Goal: Find specific page/section: Find specific page/section

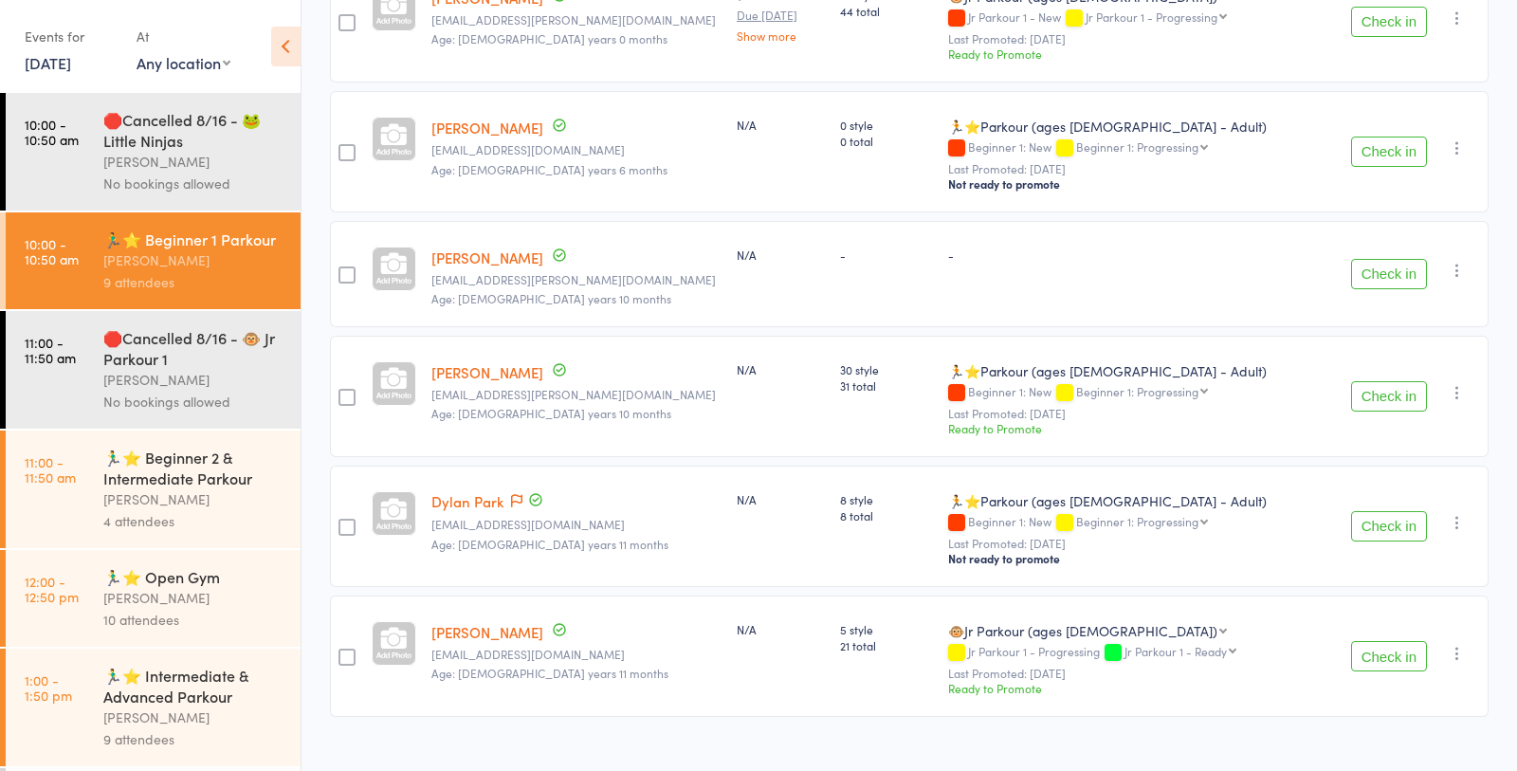
scroll to position [760, 0]
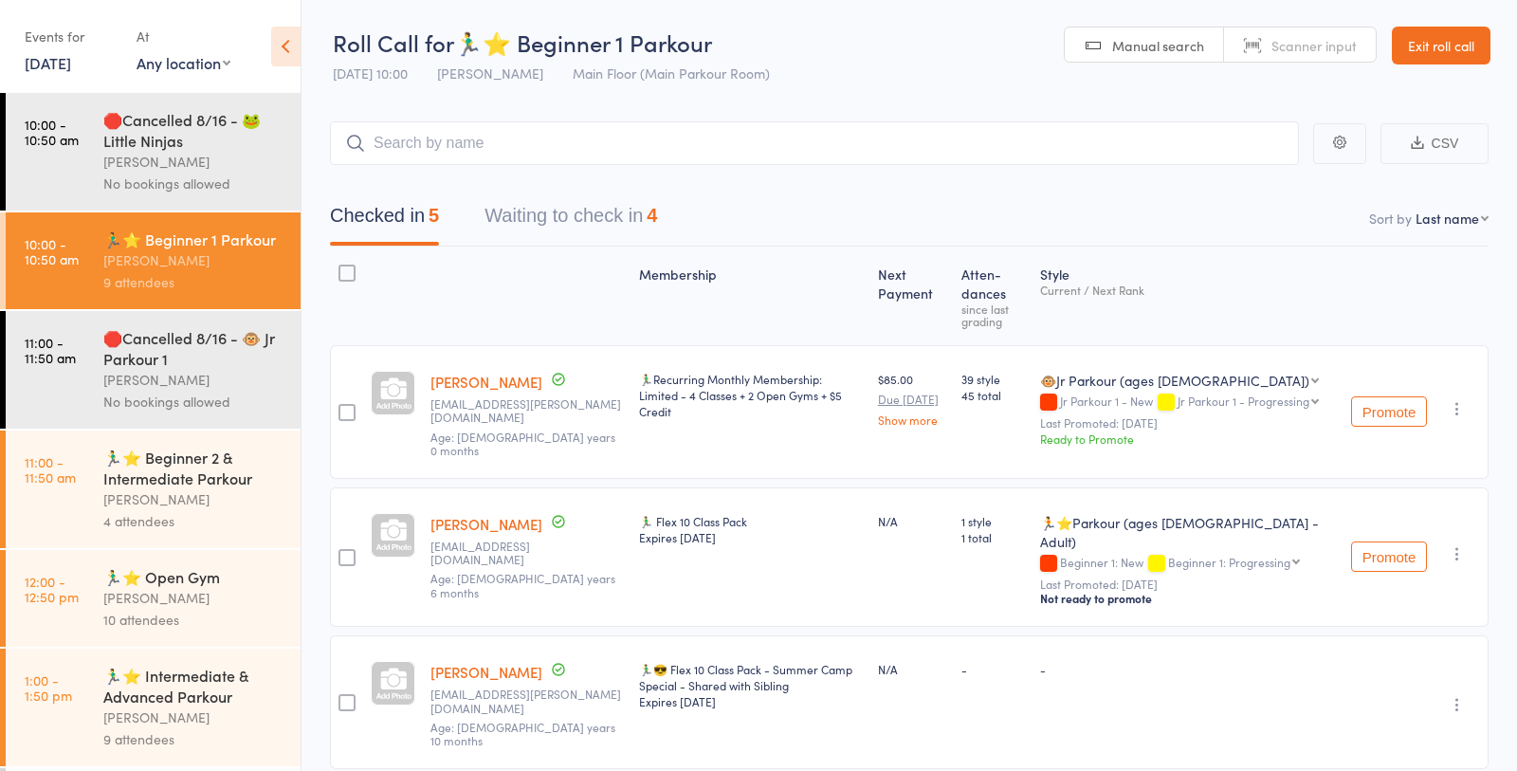
click at [585, 221] on button "Waiting to check in 4" at bounding box center [571, 220] width 173 height 50
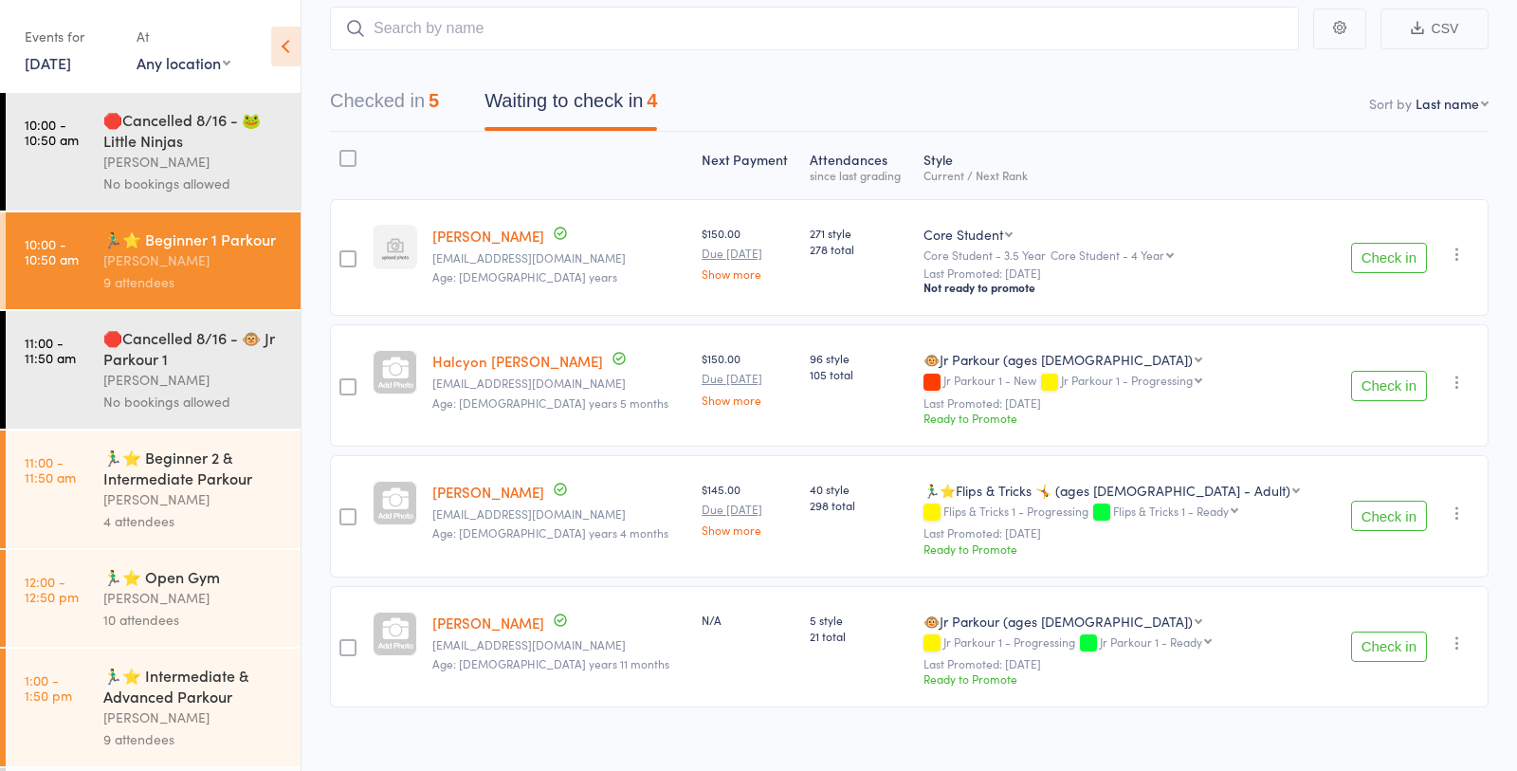
scroll to position [130, 0]
